Goal: Check status: Check status

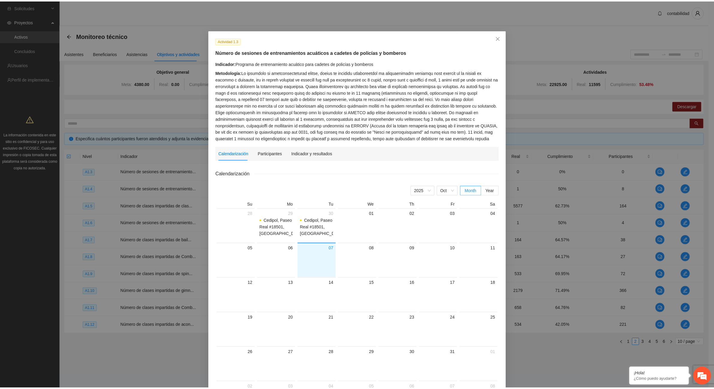
scroll to position [59, 0]
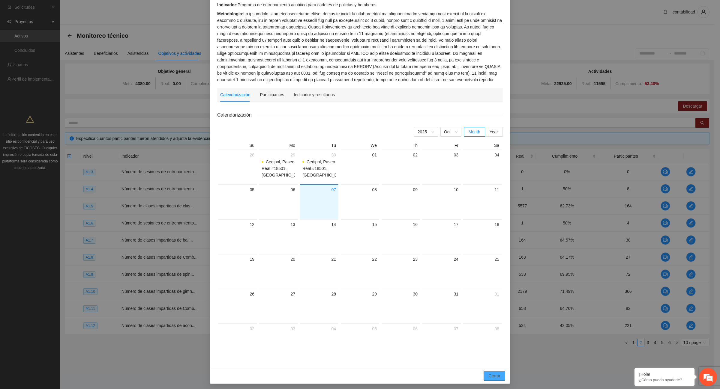
click at [494, 376] on span "Cerrar" at bounding box center [494, 376] width 12 height 7
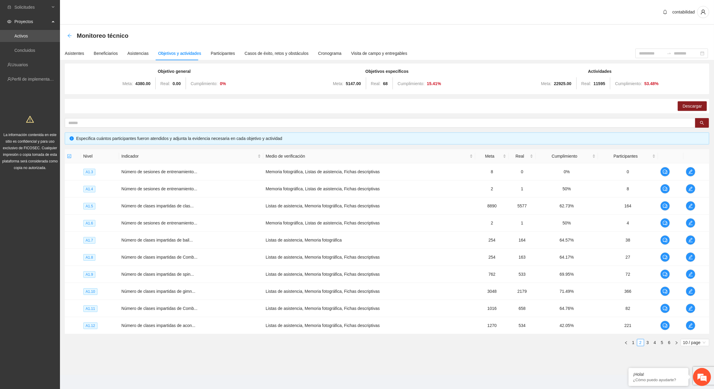
click at [70, 37] on icon "arrow-left" at bounding box center [69, 35] width 5 height 5
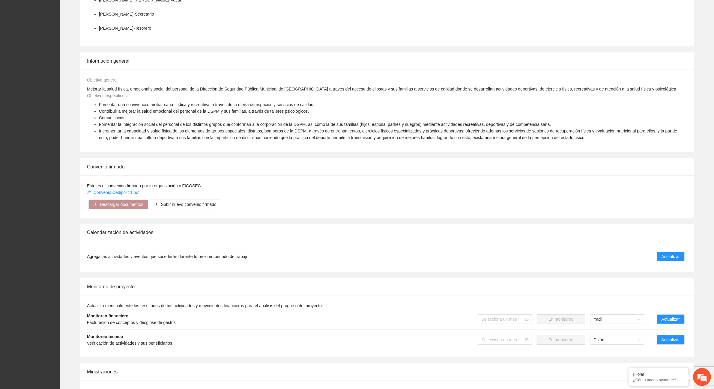
scroll to position [188, 0]
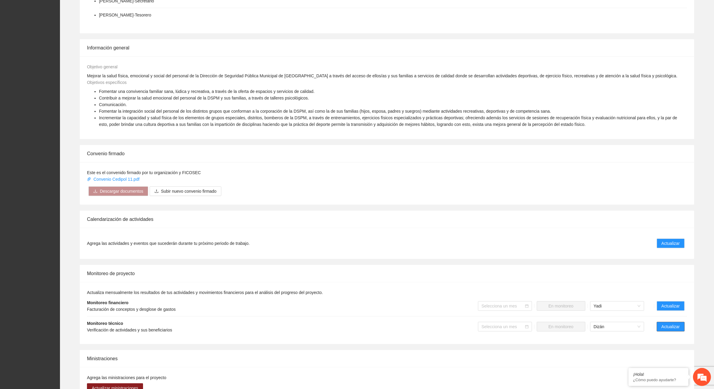
click at [667, 330] on span "Actualizar" at bounding box center [671, 327] width 18 height 7
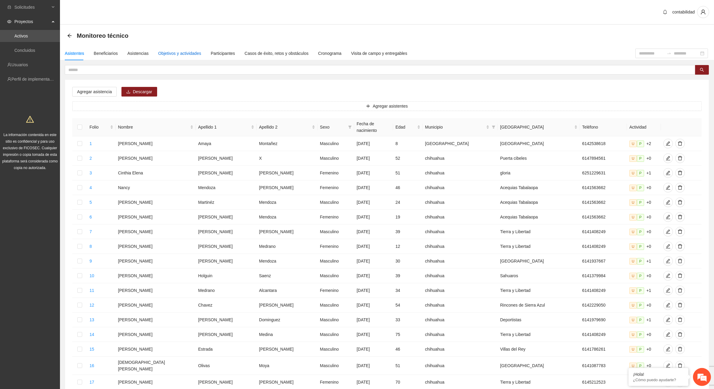
click at [180, 55] on div "Objetivos y actividades" at bounding box center [179, 53] width 43 height 7
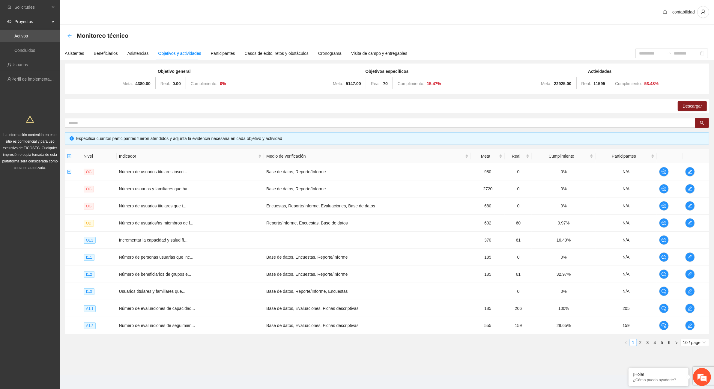
click at [70, 33] on icon "arrow-left" at bounding box center [69, 35] width 5 height 5
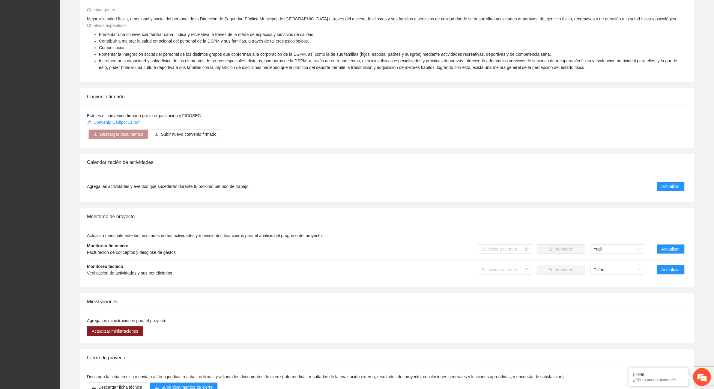
scroll to position [263, 0]
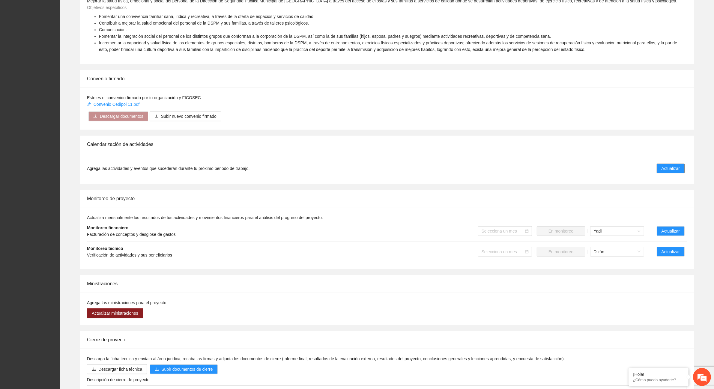
click at [663, 167] on span "Actualizar" at bounding box center [671, 168] width 18 height 7
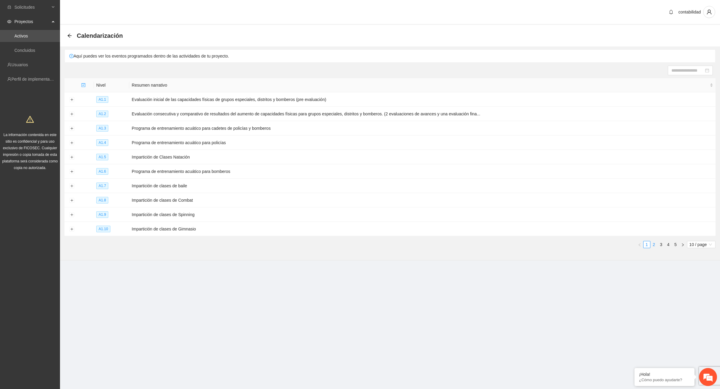
click at [654, 246] on link "2" at bounding box center [654, 245] width 7 height 7
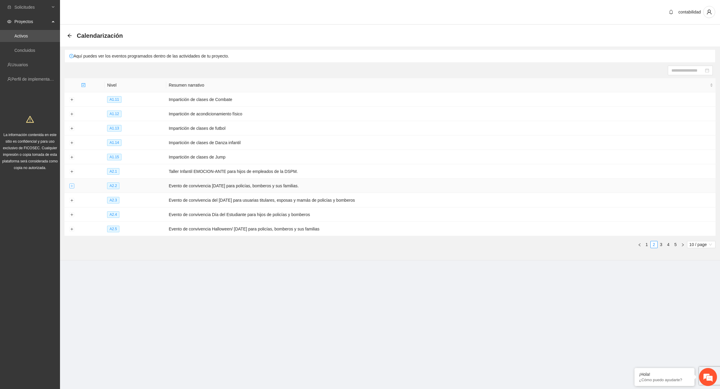
click at [73, 188] on button "Expand row" at bounding box center [71, 186] width 5 height 5
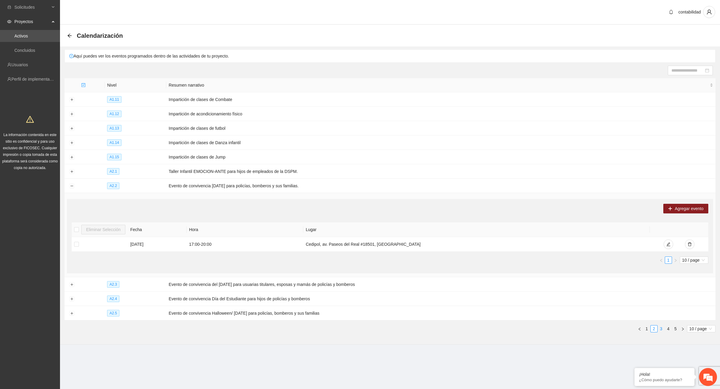
click at [662, 330] on link "3" at bounding box center [661, 329] width 7 height 7
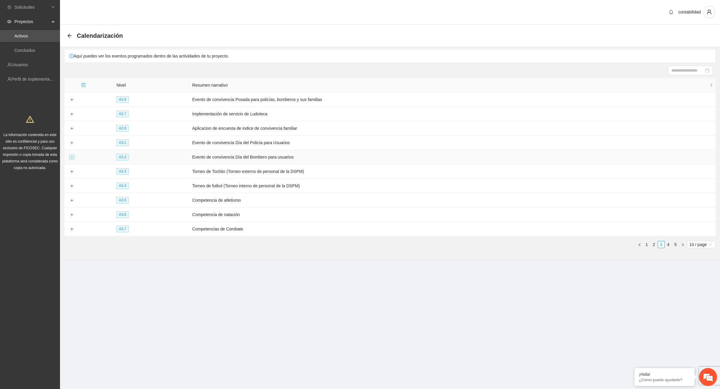
click at [71, 158] on button "Expand row" at bounding box center [71, 157] width 5 height 5
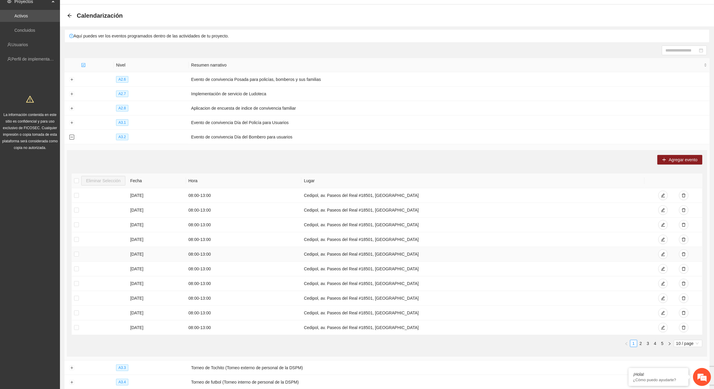
scroll to position [38, 0]
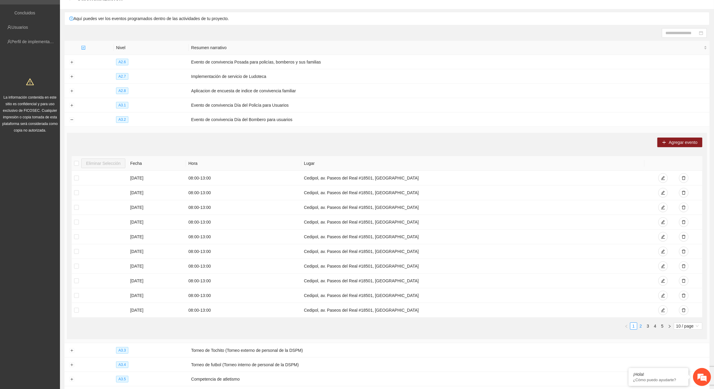
click at [641, 328] on link "2" at bounding box center [641, 326] width 7 height 7
click at [648, 327] on link "3" at bounding box center [648, 326] width 7 height 7
click at [657, 328] on link "4" at bounding box center [655, 326] width 7 height 7
click at [663, 326] on link "5" at bounding box center [663, 326] width 7 height 7
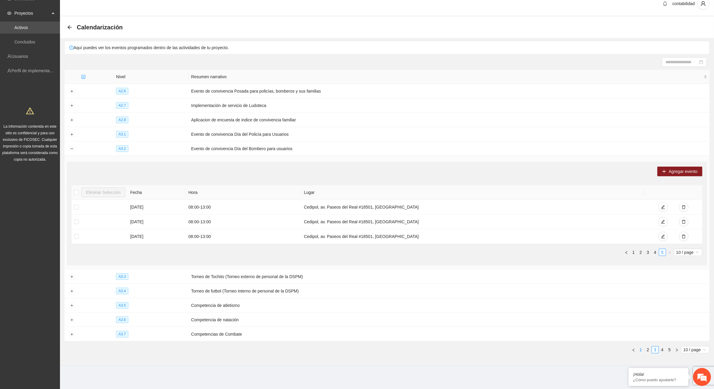
click at [641, 351] on link "1" at bounding box center [641, 350] width 7 height 7
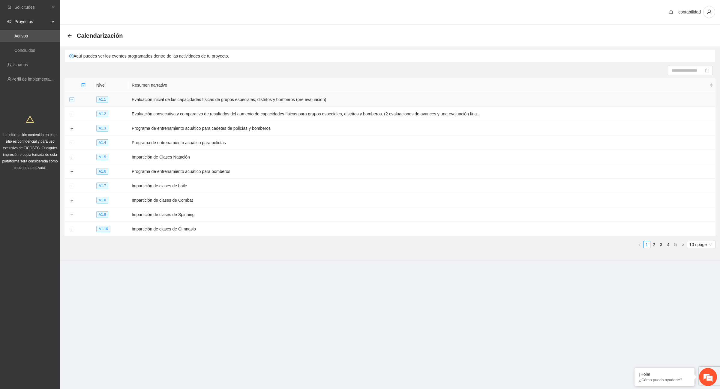
click at [71, 101] on button "Expand row" at bounding box center [71, 100] width 5 height 5
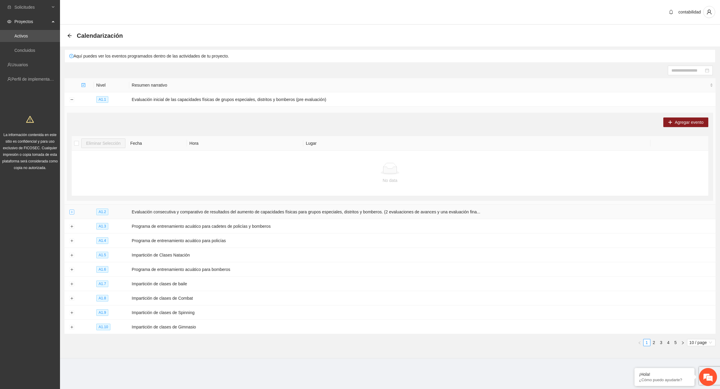
click at [73, 214] on button "Expand row" at bounding box center [71, 212] width 5 height 5
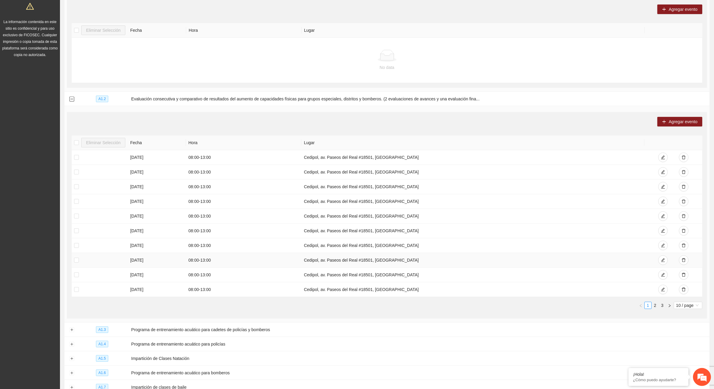
scroll to position [150, 0]
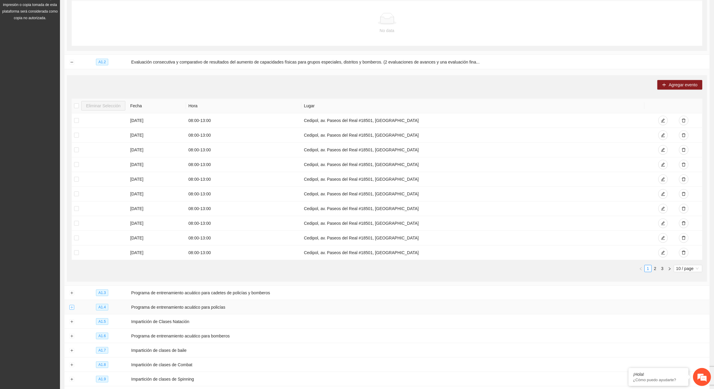
click at [70, 309] on button "Expand row" at bounding box center [71, 307] width 5 height 5
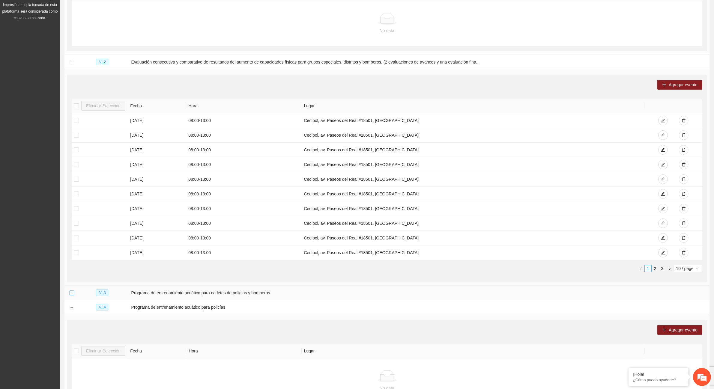
click at [71, 294] on button "Expand row" at bounding box center [71, 293] width 5 height 5
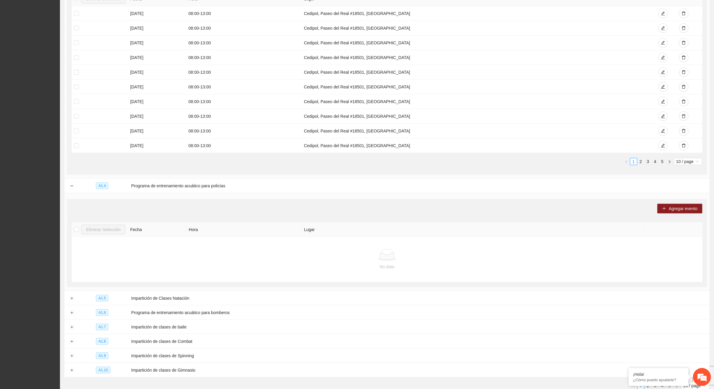
scroll to position [525, 0]
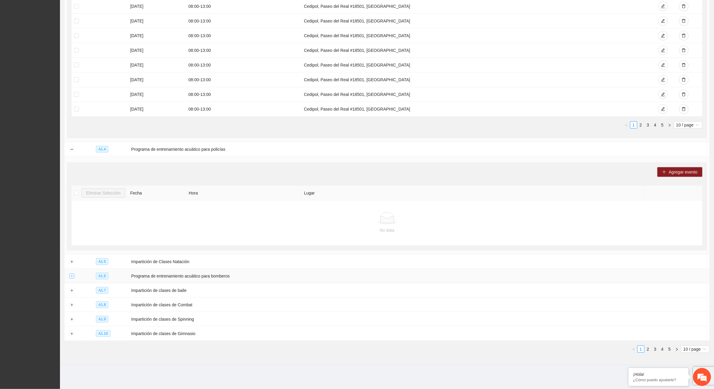
click at [71, 279] on button "Expand row" at bounding box center [71, 276] width 5 height 5
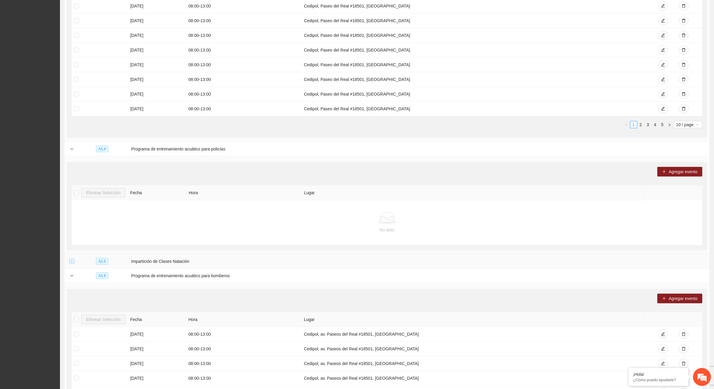
click at [71, 262] on button "Expand row" at bounding box center [71, 262] width 5 height 5
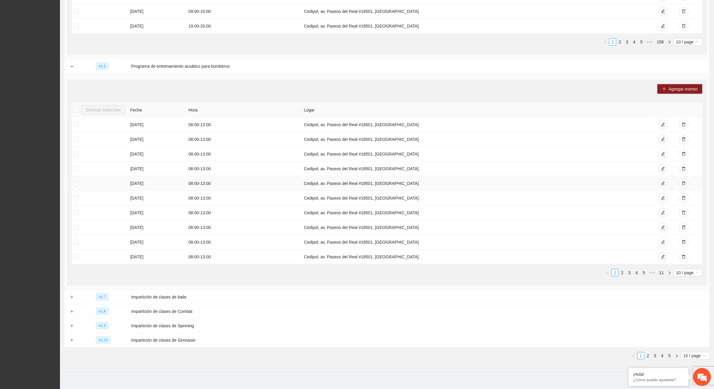
scroll to position [961, 0]
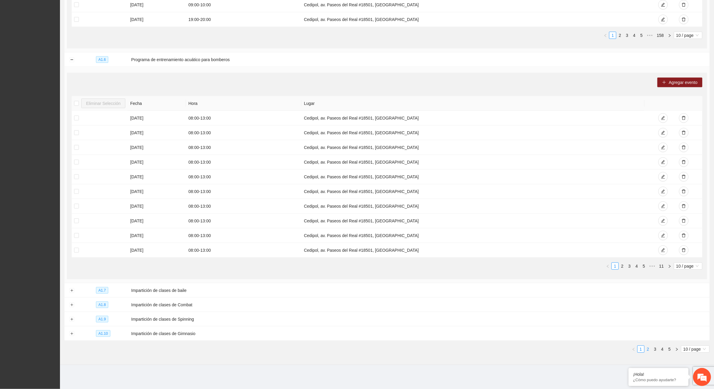
click at [649, 350] on link "2" at bounding box center [648, 349] width 7 height 7
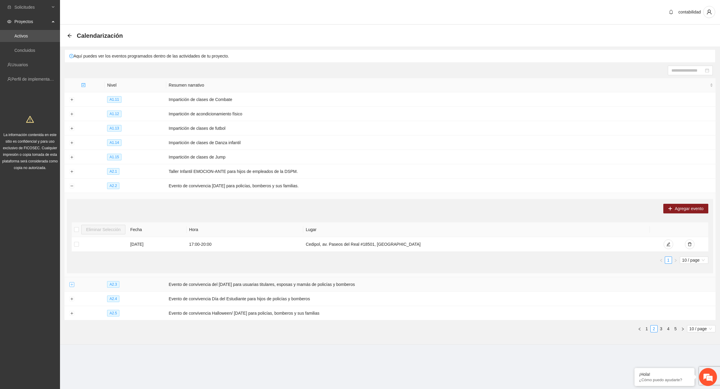
click at [71, 284] on button "Expand row" at bounding box center [71, 285] width 5 height 5
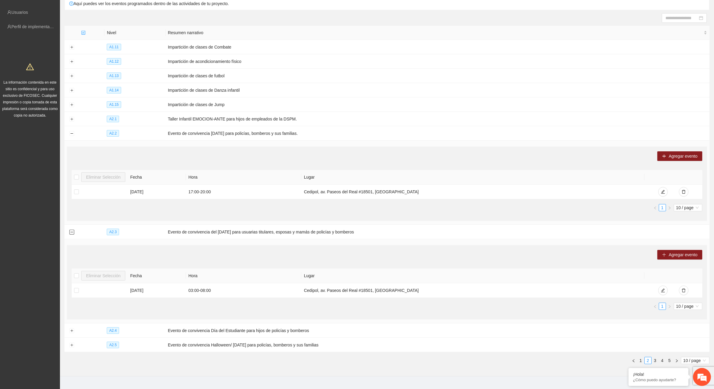
scroll to position [63, 0]
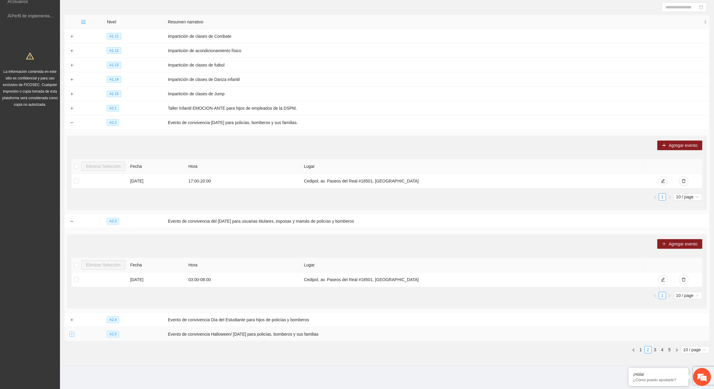
click at [73, 335] on button "Expand row" at bounding box center [71, 334] width 5 height 5
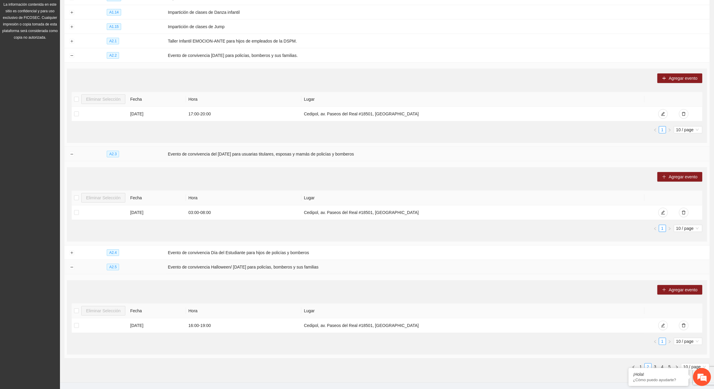
scroll to position [148, 0]
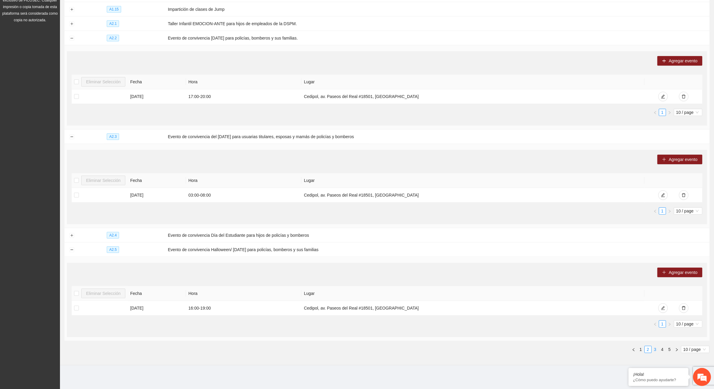
drag, startPoint x: 656, startPoint y: 350, endPoint x: 656, endPoint y: 347, distance: 3.0
click at [657, 350] on link "3" at bounding box center [655, 350] width 7 height 7
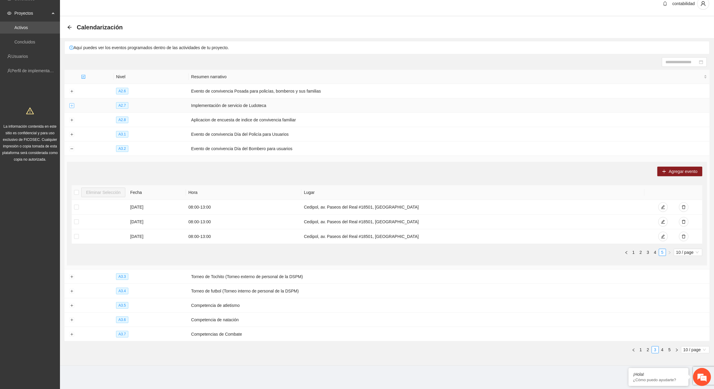
click at [72, 104] on button "Expand row" at bounding box center [71, 106] width 5 height 5
